Goal: Task Accomplishment & Management: Use online tool/utility

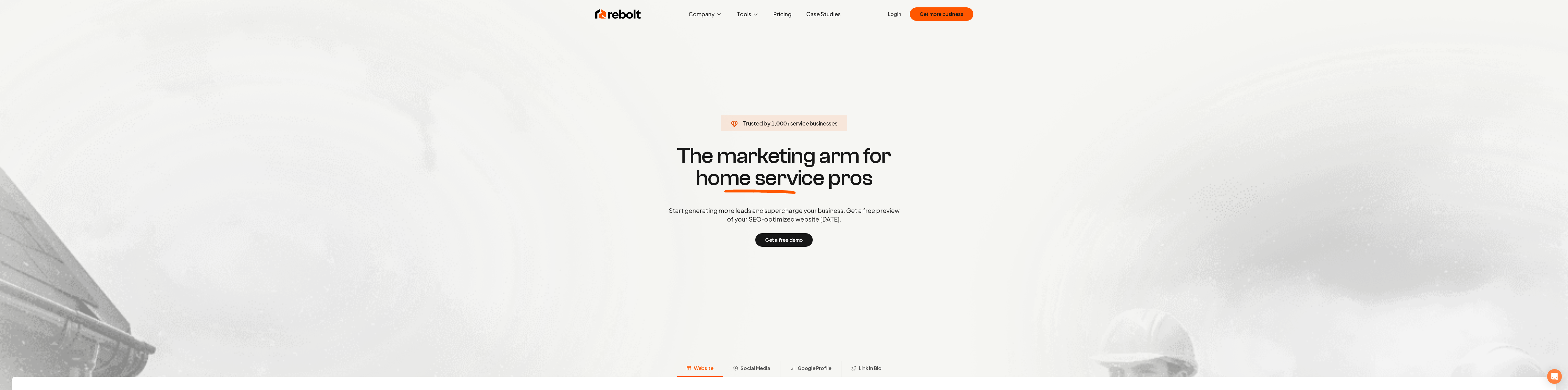
click at [896, 13] on link "Login" at bounding box center [895, 14] width 13 height 7
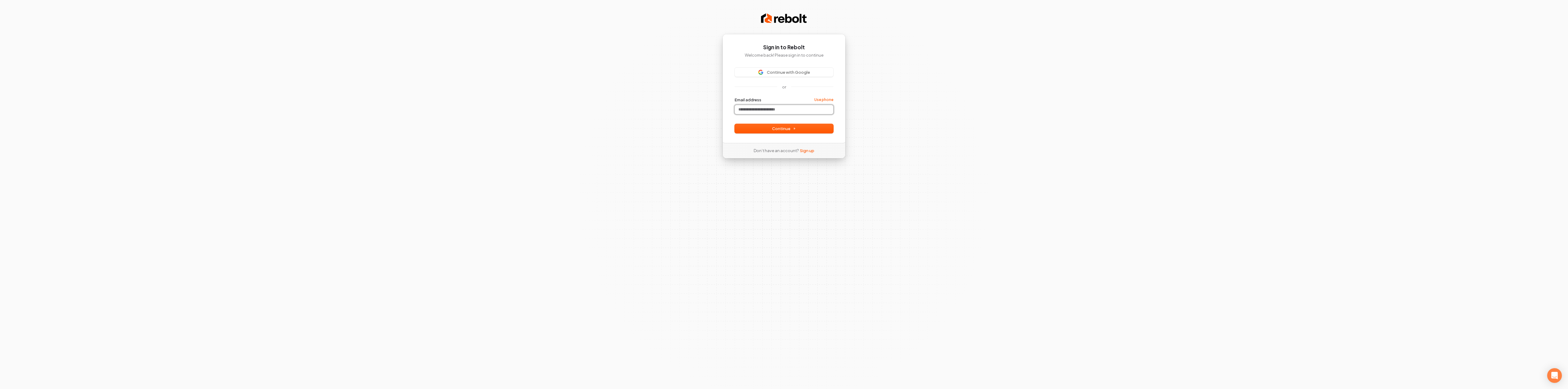
click at [778, 113] on input "Email address" at bounding box center [784, 110] width 99 height 9
click at [785, 128] on span "Continue" at bounding box center [783, 128] width 24 height 5
type input "**********"
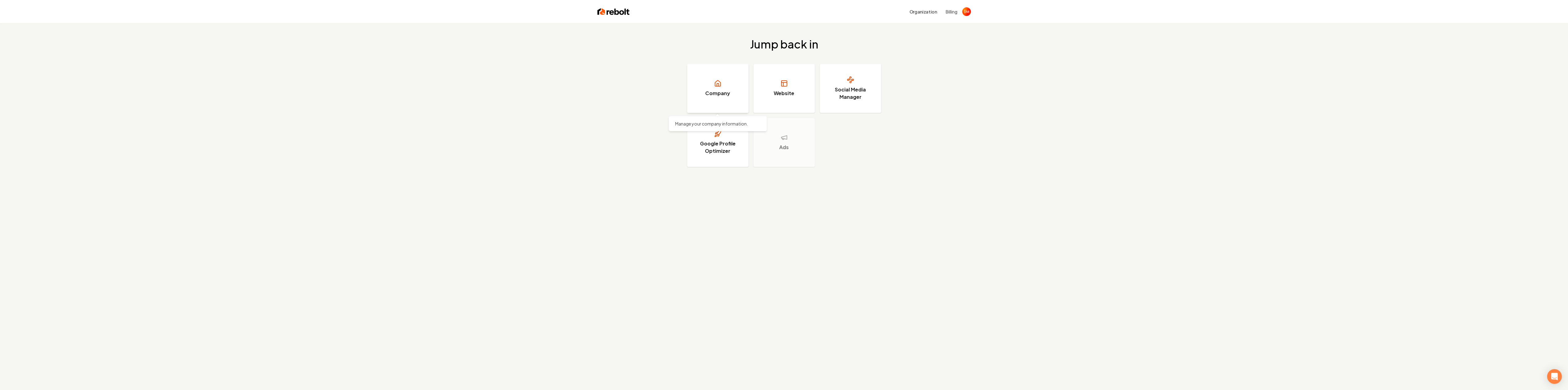
click at [724, 93] on h3 "Company" at bounding box center [717, 93] width 25 height 7
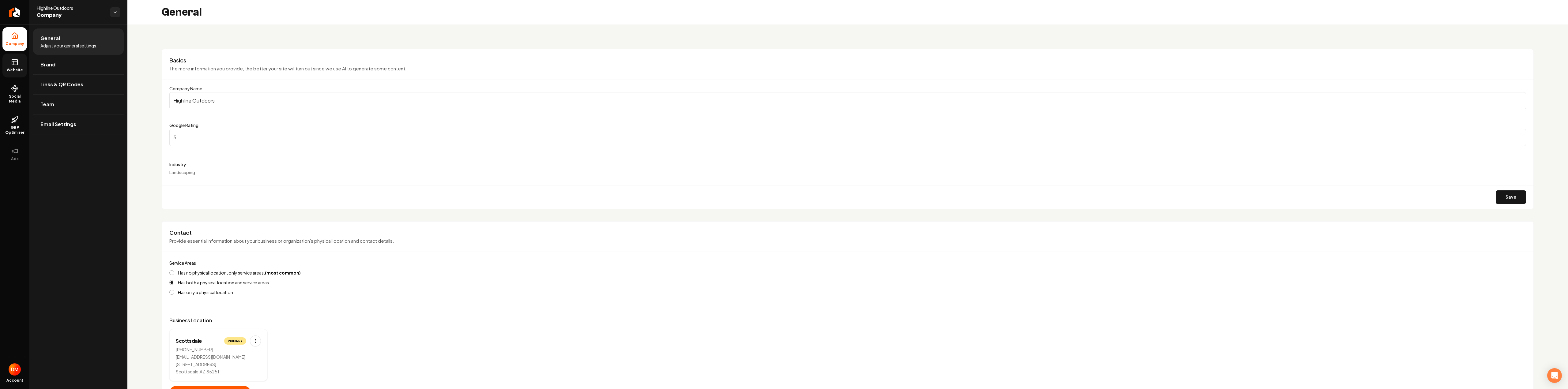
click at [12, 68] on span "Website" at bounding box center [15, 70] width 21 height 5
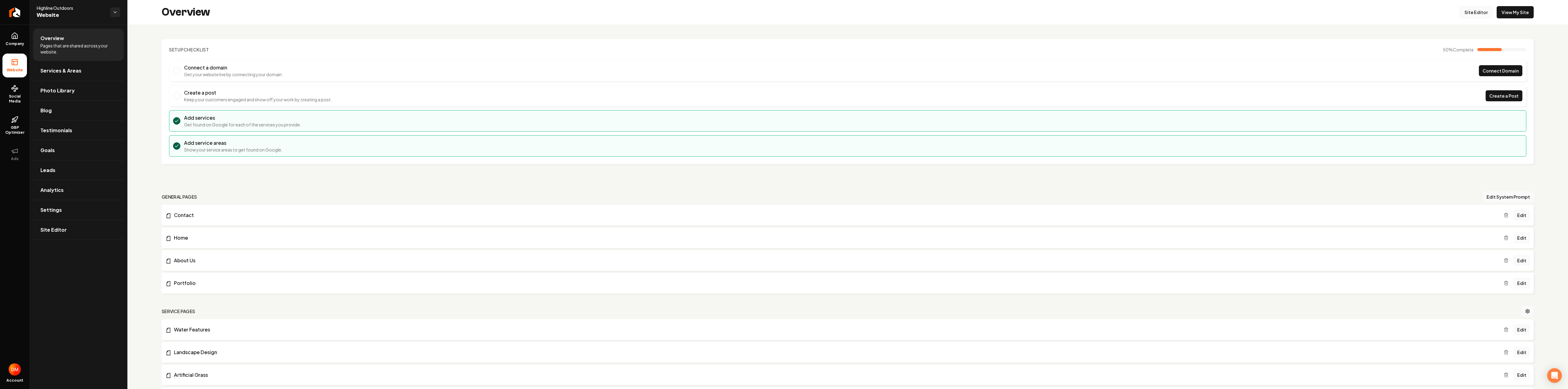
click at [1477, 10] on link "Site Editor" at bounding box center [1475, 12] width 33 height 12
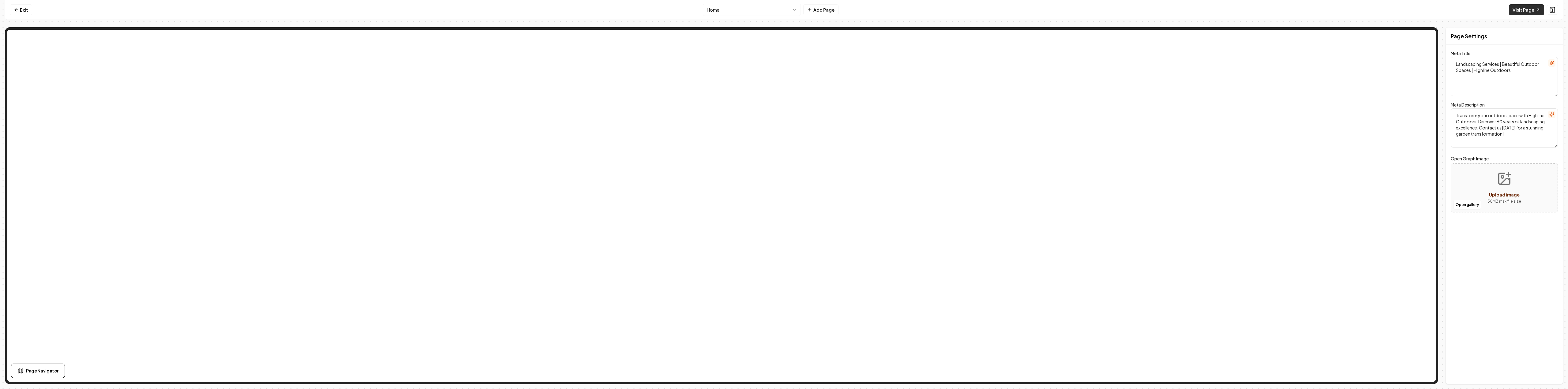
click at [1539, 9] on icon at bounding box center [1538, 10] width 2 height 2
